Goal: Task Accomplishment & Management: Use online tool/utility

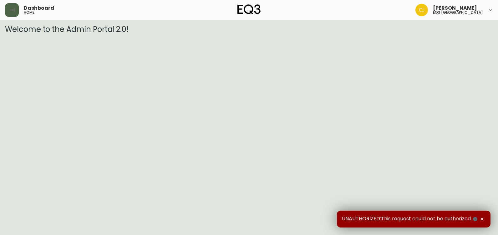
click at [11, 15] on button "button" at bounding box center [12, 10] width 14 height 14
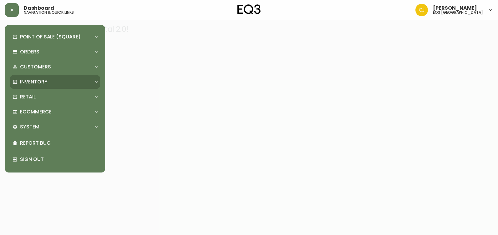
click at [25, 83] on p "Inventory" at bounding box center [34, 82] width 28 height 7
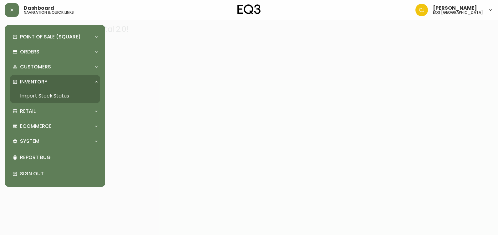
click at [26, 103] on link "Import Stock Status" at bounding box center [55, 96] width 90 height 14
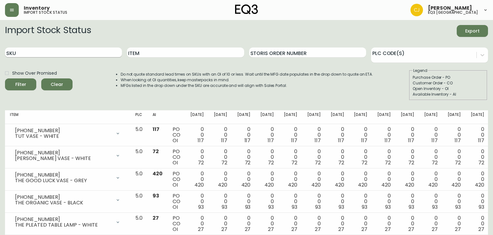
click at [39, 51] on input "SKU" at bounding box center [63, 53] width 117 height 10
paste input "3020-626-13-A"
click at [5, 79] on button "Filter" at bounding box center [20, 85] width 31 height 12
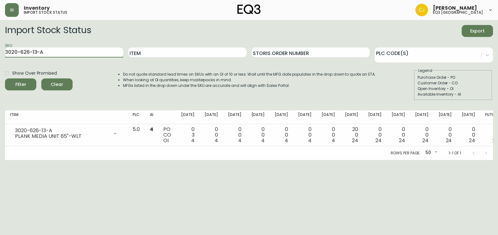
drag, startPoint x: 59, startPoint y: 55, endPoint x: 0, endPoint y: 58, distance: 58.9
click at [0, 57] on html "Inventory import stock status [PERSON_NAME] eq3 [GEOGRAPHIC_DATA] Import Stock …" at bounding box center [249, 80] width 498 height 160
paste input "30-13-B"
click at [5, 79] on button "Filter" at bounding box center [20, 85] width 31 height 12
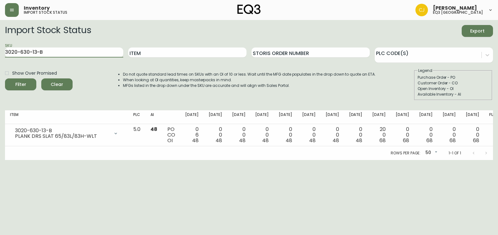
drag, startPoint x: 57, startPoint y: 56, endPoint x: 0, endPoint y: 53, distance: 57.0
click at [0, 52] on html "Inventory import stock status [PERSON_NAME] eq3 [GEOGRAPHIC_DATA] Import Stock …" at bounding box center [249, 80] width 498 height 160
paste input "387-28"
type input "[PHONE_NUMBER]"
click at [5, 79] on button "Filter" at bounding box center [20, 85] width 31 height 12
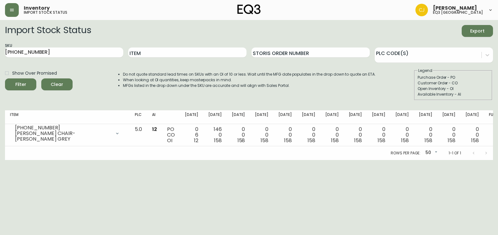
click at [15, 160] on html "Inventory import stock status [PERSON_NAME] eq3 [GEOGRAPHIC_DATA] Import Stock …" at bounding box center [249, 80] width 498 height 160
click at [1, 160] on html "Inventory import stock status [PERSON_NAME] eq3 [GEOGRAPHIC_DATA] Import Stock …" at bounding box center [249, 80] width 498 height 160
